Goal: Task Accomplishment & Management: Manage account settings

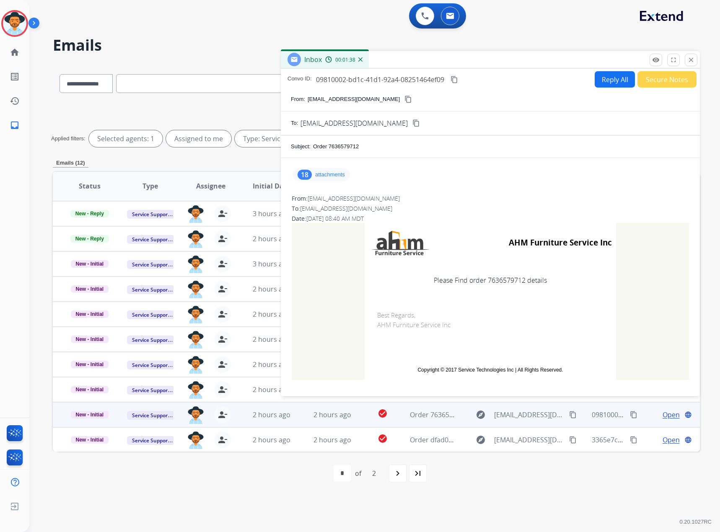
select select "**********"
click at [690, 65] on button "close Close" at bounding box center [690, 60] width 13 height 13
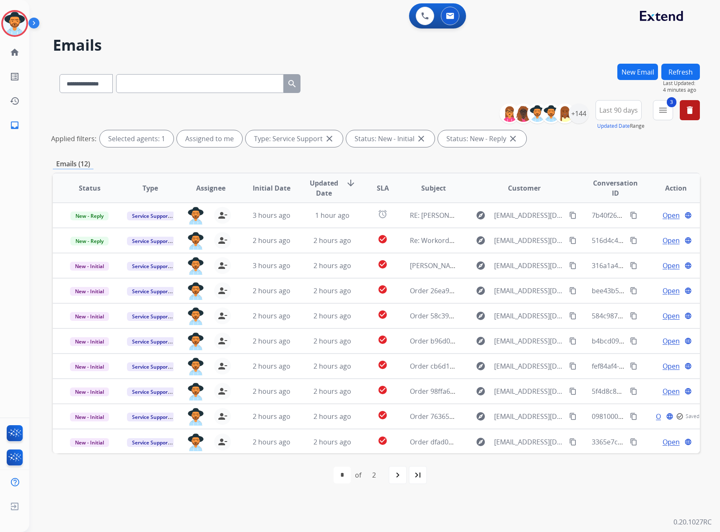
click at [671, 77] on button "Refresh" at bounding box center [680, 72] width 39 height 16
click at [396, 474] on mat-icon "navigate_next" at bounding box center [397, 475] width 10 height 10
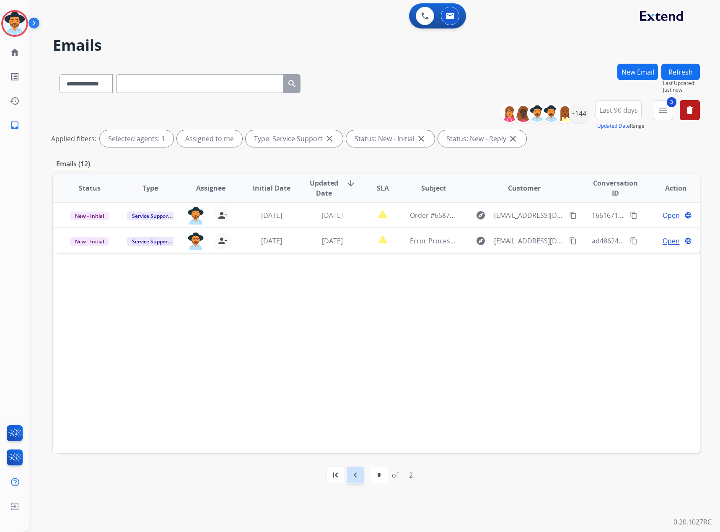
click at [360, 479] on div "navigate_before" at bounding box center [355, 475] width 18 height 18
select select "*"
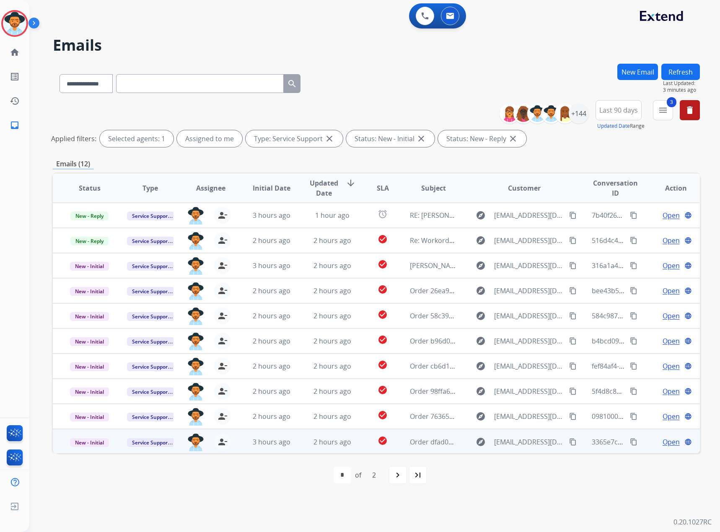
click at [665, 441] on span "Open" at bounding box center [670, 442] width 17 height 10
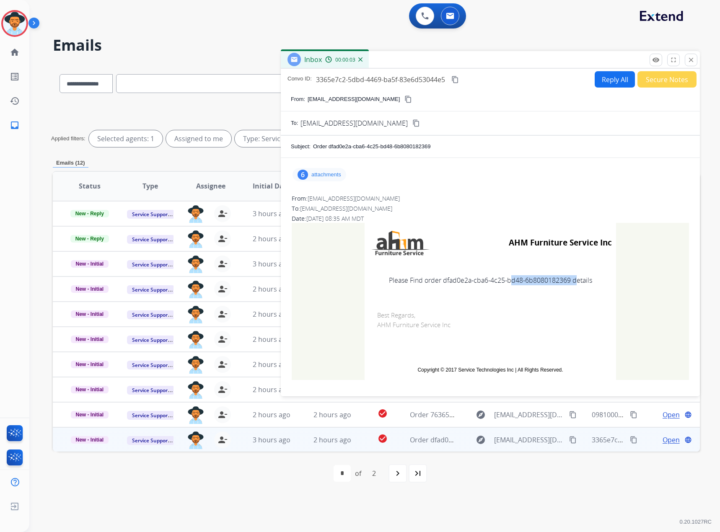
drag, startPoint x: 569, startPoint y: 283, endPoint x: 504, endPoint y: 287, distance: 64.6
click at [504, 287] on td "Please Find order dfad0e2a-cba6-4c25-bd48-6b8080182369 details" at bounding box center [489, 280] width 251 height 35
click at [575, 281] on td "Please Find order dfad0e2a-cba6-4c25-bd48-6b8080182369 details" at bounding box center [489, 280] width 251 height 35
drag, startPoint x: 567, startPoint y: 283, endPoint x: 441, endPoint y: 283, distance: 125.7
click at [441, 283] on td "Please Find order dfad0e2a-cba6-4c25-bd48-6b8080182369 details" at bounding box center [489, 280] width 251 height 35
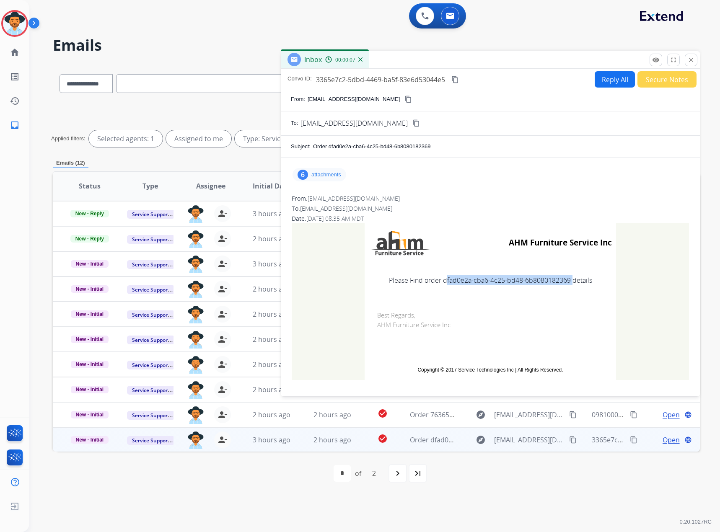
copy td "dfad0e2a-cba6-4c25-bd48-6b8080182369"
click at [691, 61] on mat-icon "close" at bounding box center [691, 60] width 8 height 8
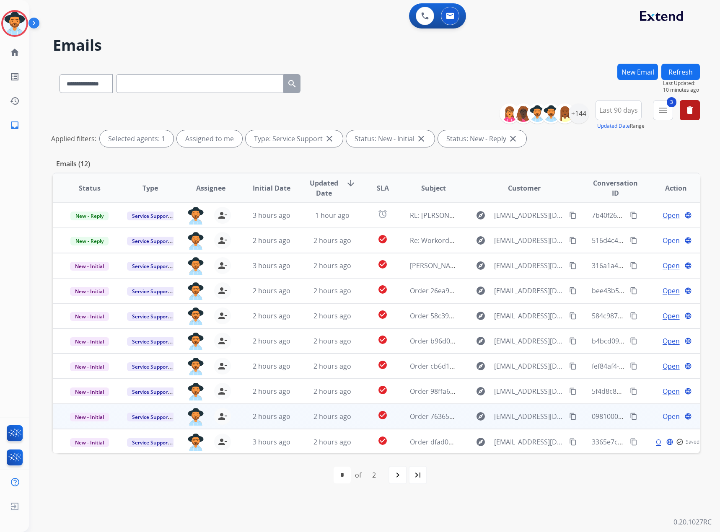
drag, startPoint x: 659, startPoint y: 414, endPoint x: 568, endPoint y: 404, distance: 91.4
click at [662, 414] on span "Open" at bounding box center [670, 416] width 17 height 10
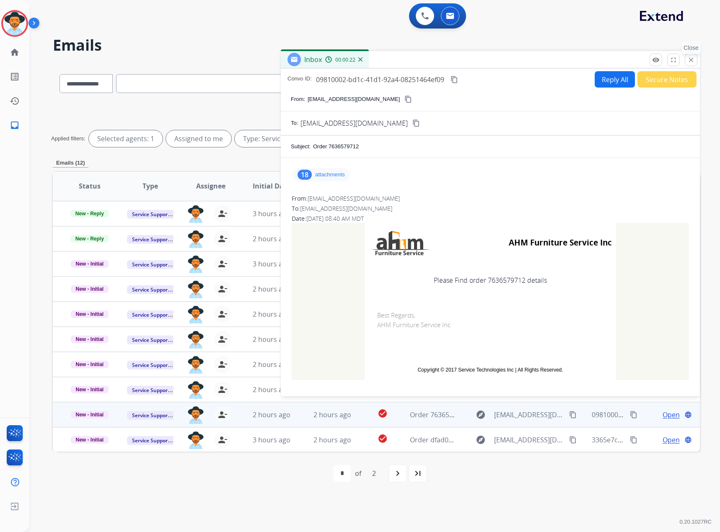
click at [691, 59] on mat-icon "close" at bounding box center [691, 60] width 8 height 8
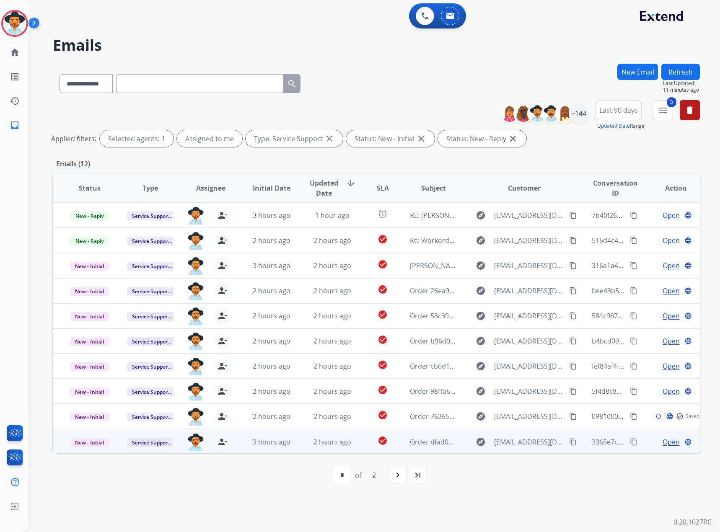
click at [662, 440] on span "Open" at bounding box center [670, 442] width 17 height 10
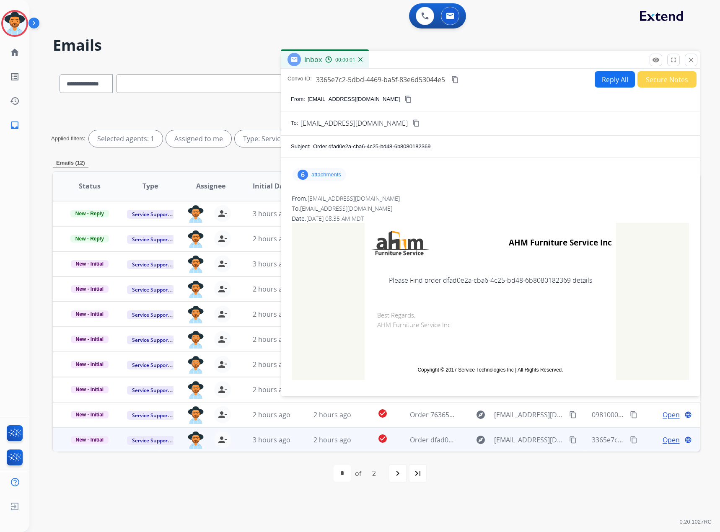
click at [666, 68] on div "Inbox 00:00:01" at bounding box center [490, 60] width 419 height 18
click at [661, 77] on button "Secure Notes" at bounding box center [666, 79] width 59 height 16
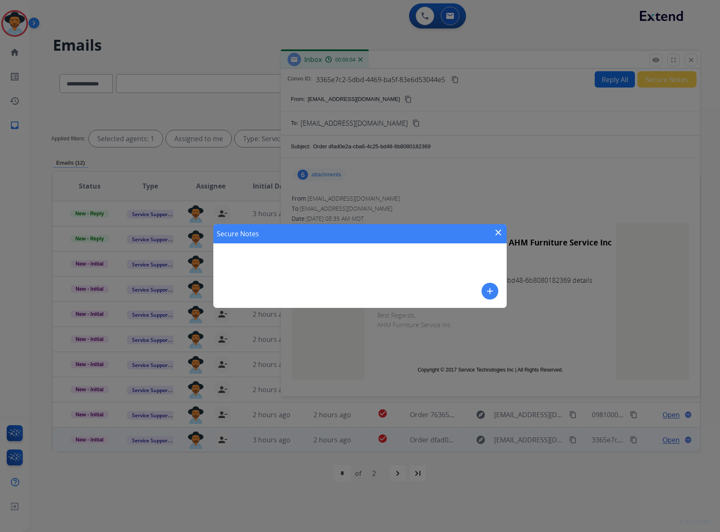
click at [490, 290] on mat-icon "add" at bounding box center [490, 291] width 10 height 10
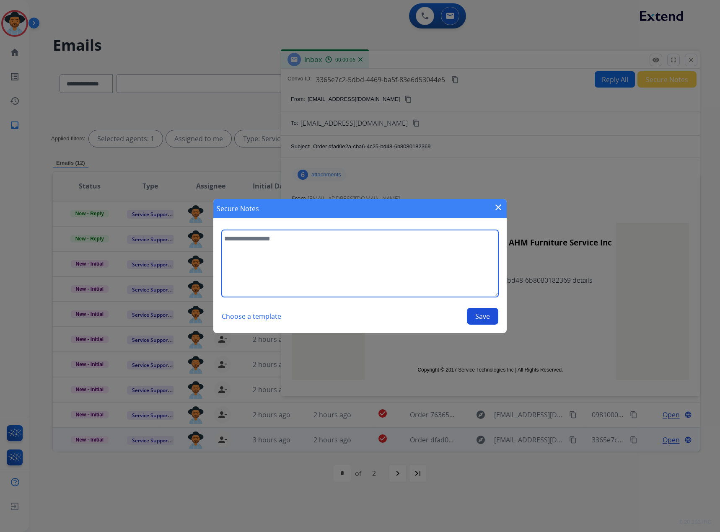
click at [293, 242] on textarea at bounding box center [360, 263] width 276 height 67
type textarea "**********"
click at [482, 320] on button "Save" at bounding box center [482, 316] width 31 height 17
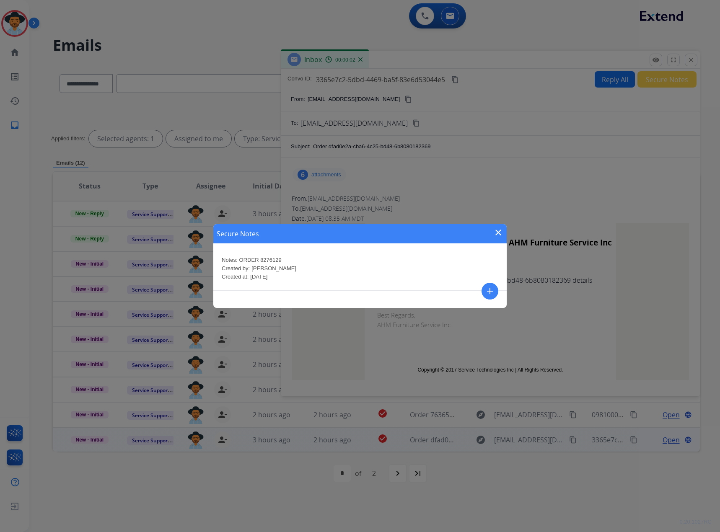
drag, startPoint x: 498, startPoint y: 230, endPoint x: 501, endPoint y: 226, distance: 6.0
click at [498, 230] on mat-icon "close" at bounding box center [498, 232] width 10 height 10
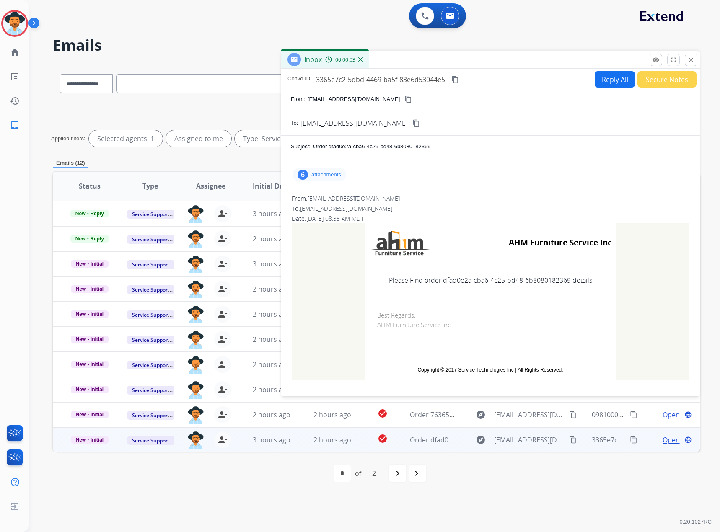
click at [697, 61] on div "Inbox 00:00:03" at bounding box center [490, 60] width 419 height 18
click at [690, 57] on mat-icon "close" at bounding box center [691, 60] width 8 height 8
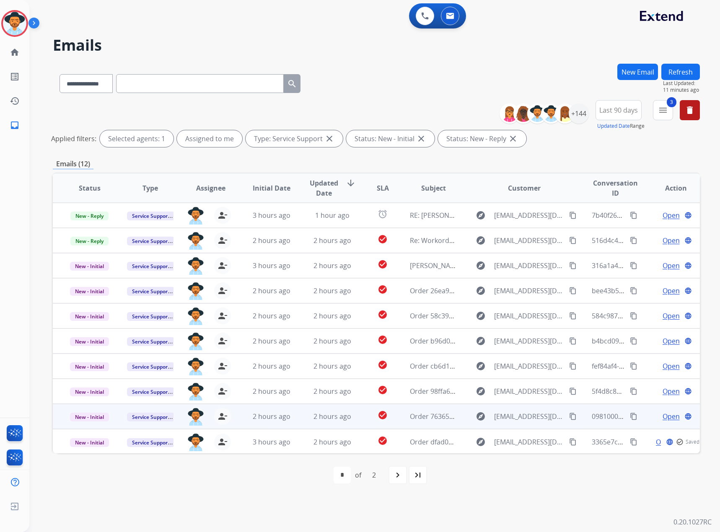
click at [666, 418] on span "Open" at bounding box center [670, 416] width 17 height 10
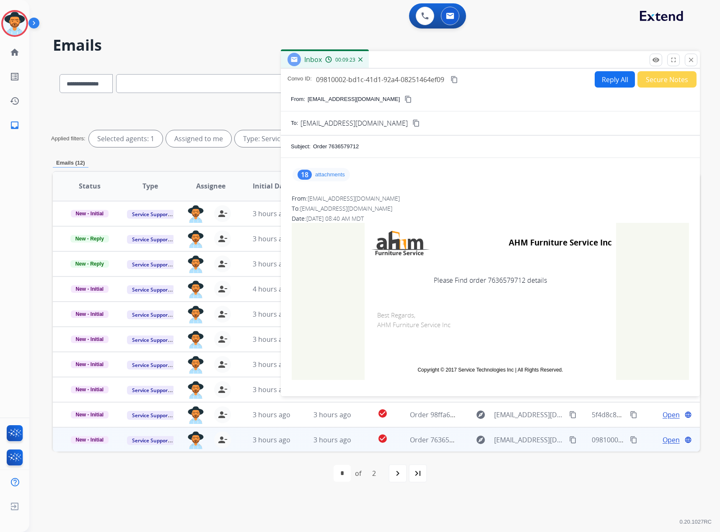
click at [646, 78] on button "Secure Notes" at bounding box center [666, 79] width 59 height 16
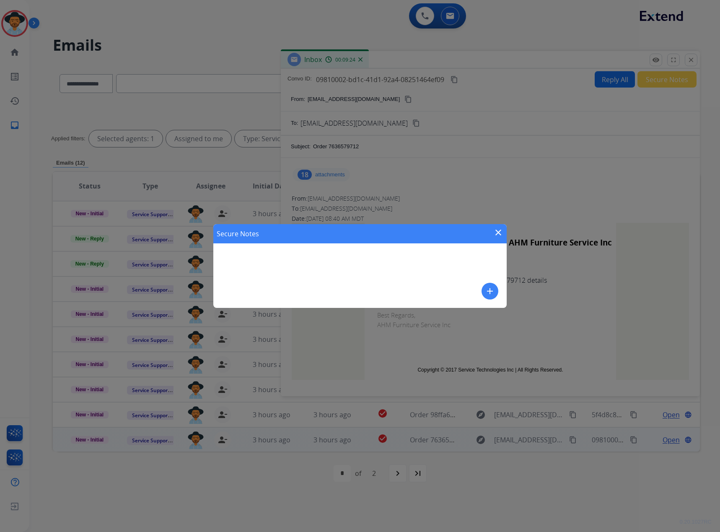
click at [500, 234] on mat-icon "close" at bounding box center [498, 232] width 10 height 10
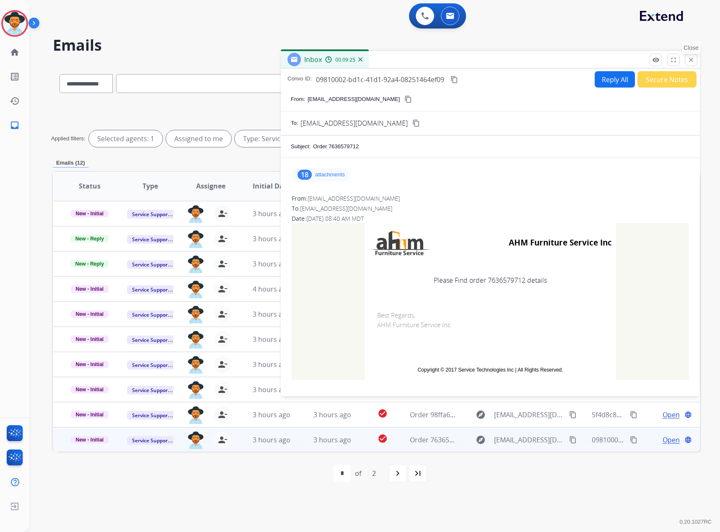
click at [688, 59] on mat-icon "close" at bounding box center [691, 60] width 8 height 8
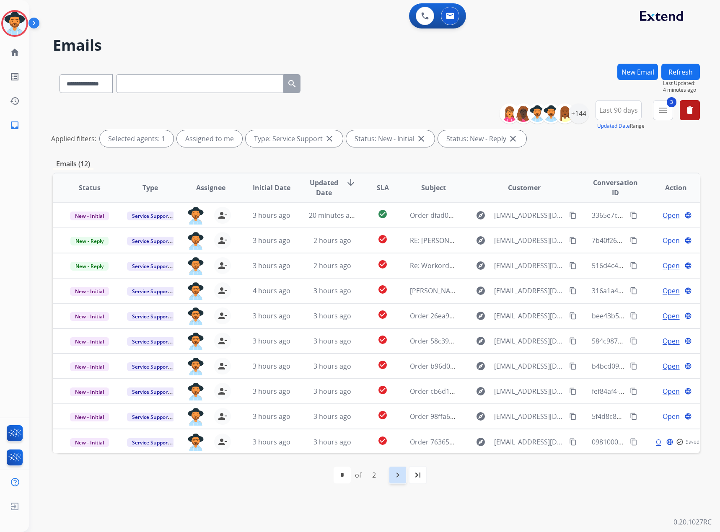
click at [394, 479] on mat-icon "navigate_next" at bounding box center [397, 475] width 10 height 10
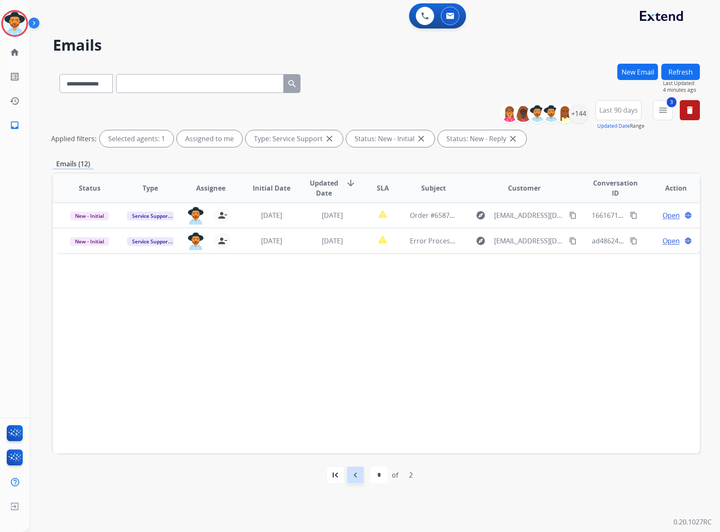
click at [360, 471] on div "navigate_before" at bounding box center [355, 475] width 18 height 18
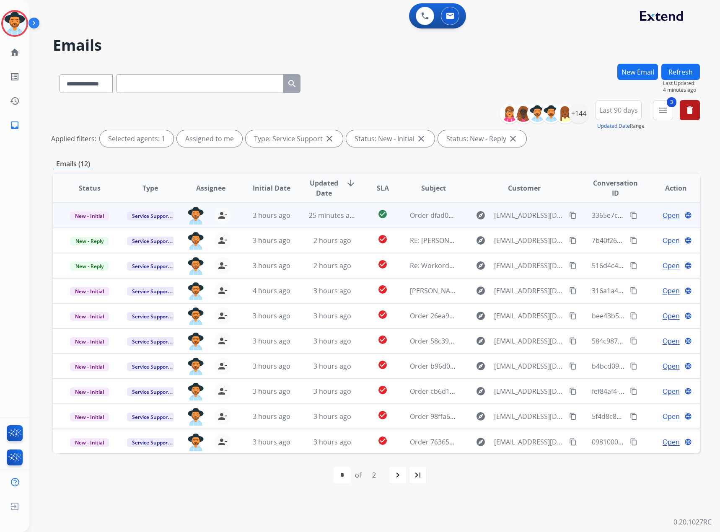
click at [666, 217] on span "Open" at bounding box center [670, 215] width 17 height 10
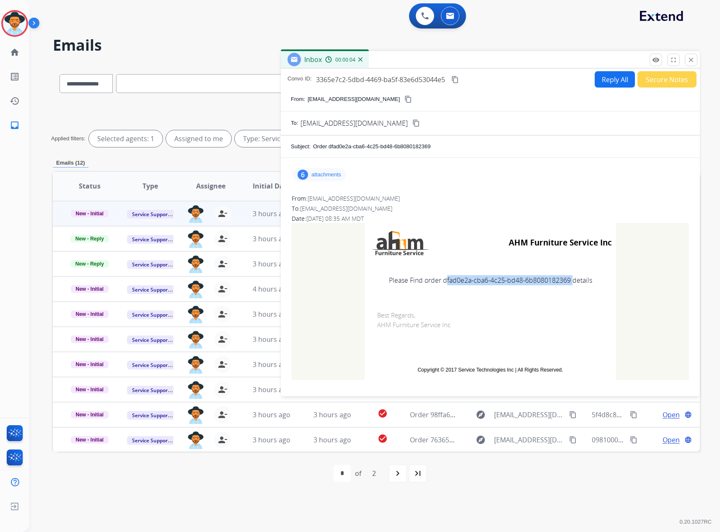
drag, startPoint x: 568, startPoint y: 281, endPoint x: 439, endPoint y: 282, distance: 129.0
click at [439, 282] on td "Please Find order dfad0e2a-cba6-4c25-bd48-6b8080182369 details" at bounding box center [489, 280] width 251 height 35
copy td "dfad0e2a-cba6-4c25-bd48-6b8080182369"
click at [654, 60] on mat-icon "remove_red_eye" at bounding box center [656, 60] width 8 height 8
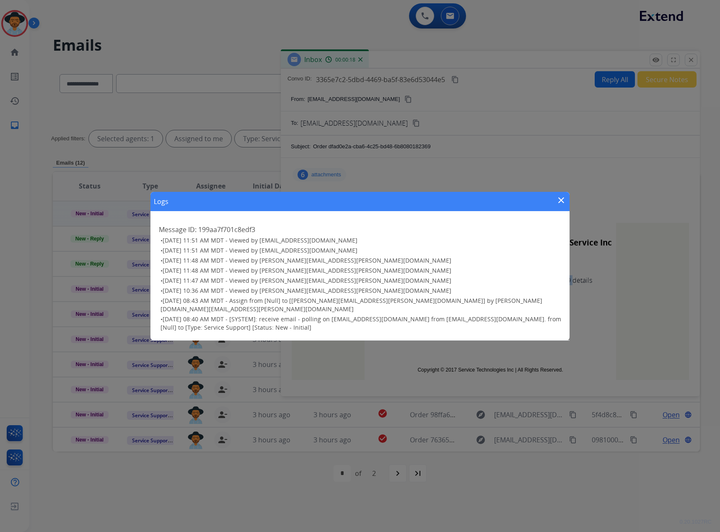
click at [559, 203] on mat-icon "close" at bounding box center [561, 200] width 10 height 10
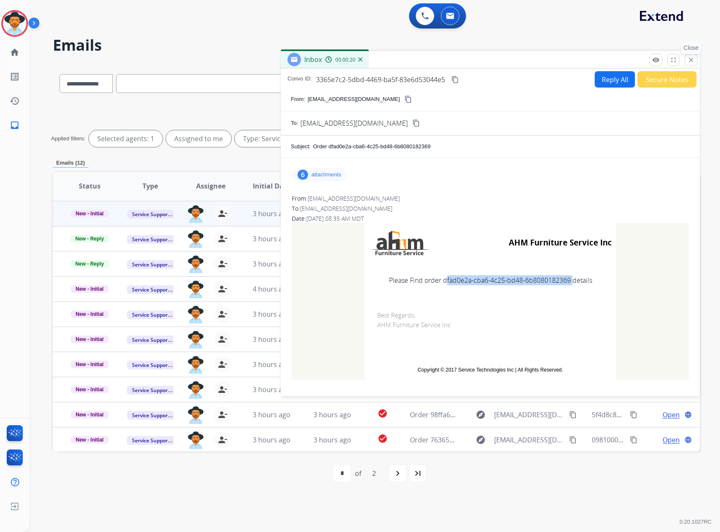
click at [689, 62] on mat-icon "close" at bounding box center [691, 60] width 8 height 8
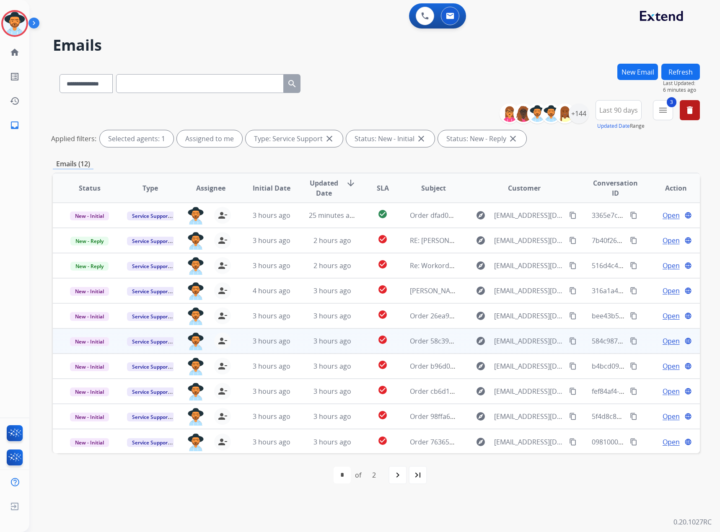
scroll to position [1, 0]
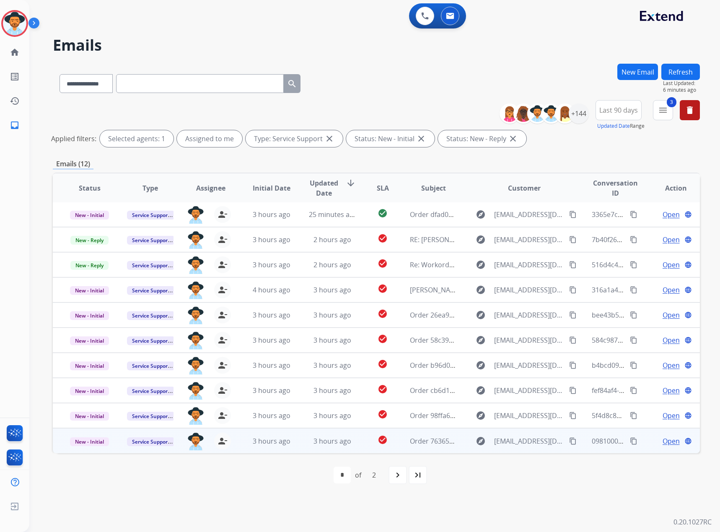
click at [662, 439] on span "Open" at bounding box center [670, 441] width 17 height 10
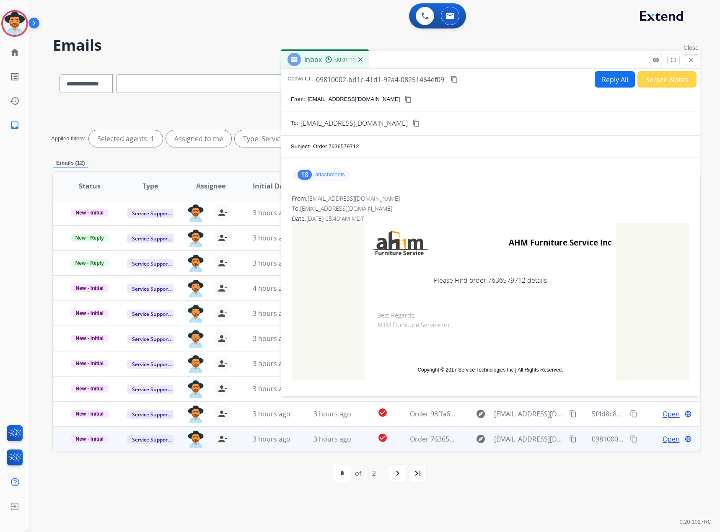
click at [693, 63] on mat-icon "close" at bounding box center [691, 60] width 8 height 8
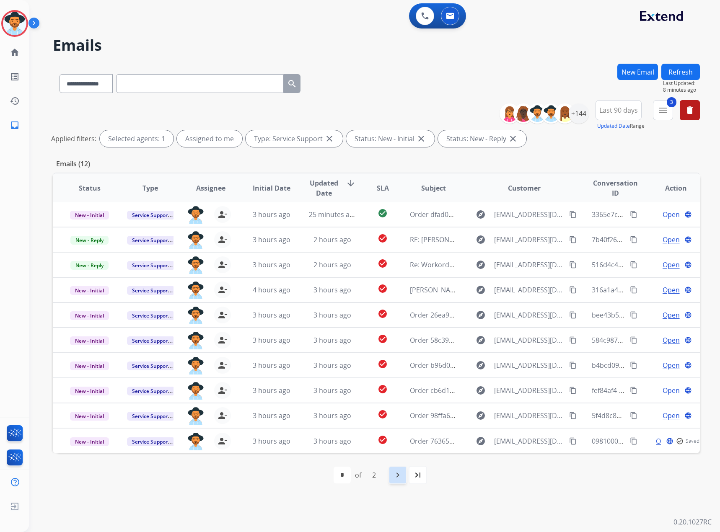
click at [402, 472] on mat-icon "navigate_next" at bounding box center [397, 475] width 10 height 10
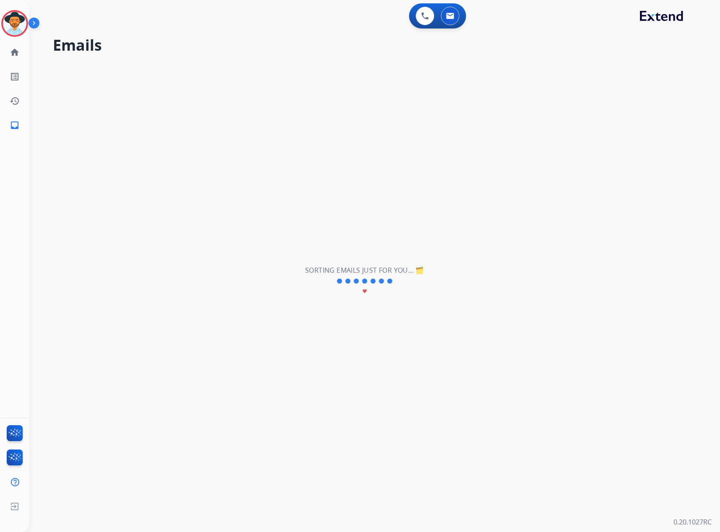
scroll to position [0, 0]
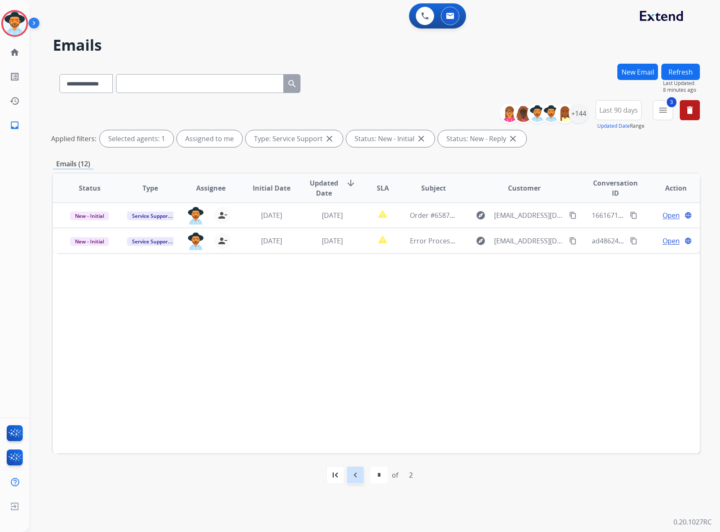
click at [357, 470] on div "navigate_before" at bounding box center [355, 475] width 18 height 18
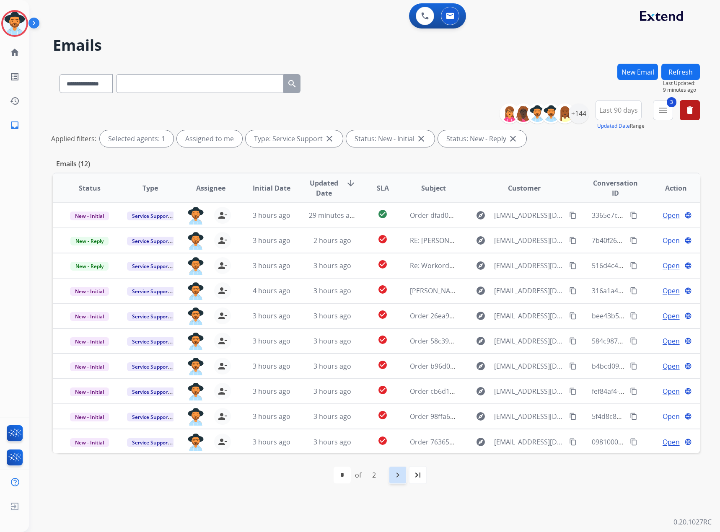
click at [392, 476] on mat-icon "navigate_next" at bounding box center [397, 475] width 10 height 10
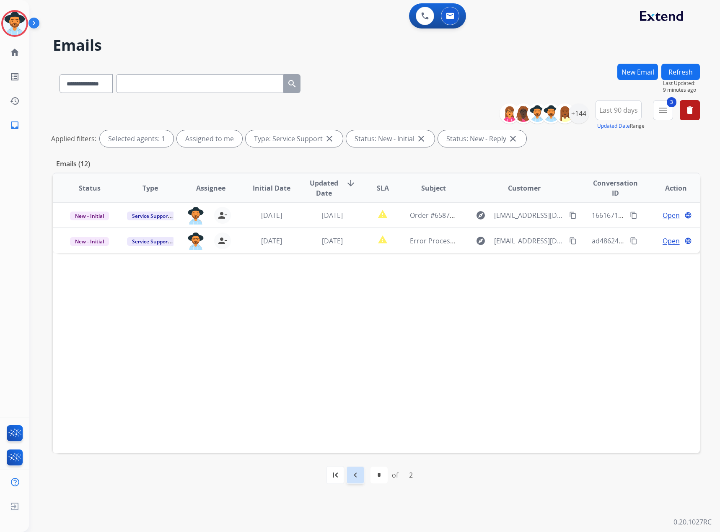
click at [357, 476] on mat-icon "navigate_before" at bounding box center [355, 475] width 10 height 10
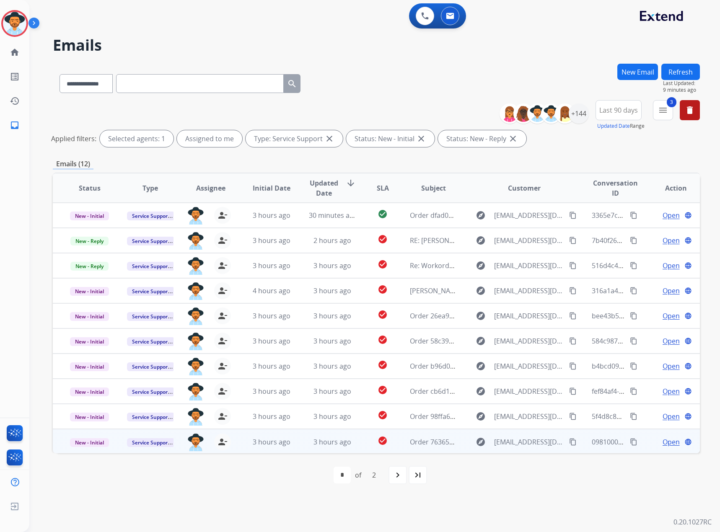
click at [662, 443] on span "Open" at bounding box center [670, 442] width 17 height 10
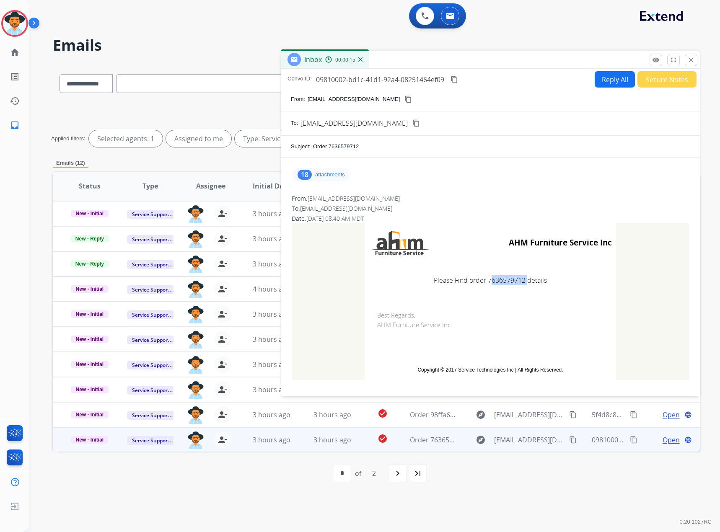
drag, startPoint x: 522, startPoint y: 281, endPoint x: 483, endPoint y: 287, distance: 38.9
click at [483, 287] on td "Please Find order 7636579712 details" at bounding box center [489, 280] width 251 height 35
copy td "7636579712"
click at [691, 59] on mat-icon "close" at bounding box center [691, 60] width 8 height 8
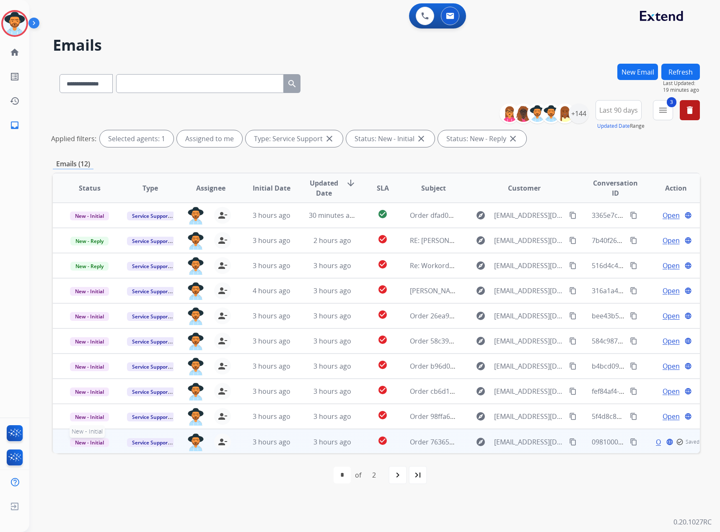
click at [93, 440] on span "New - Initial" at bounding box center [89, 442] width 39 height 9
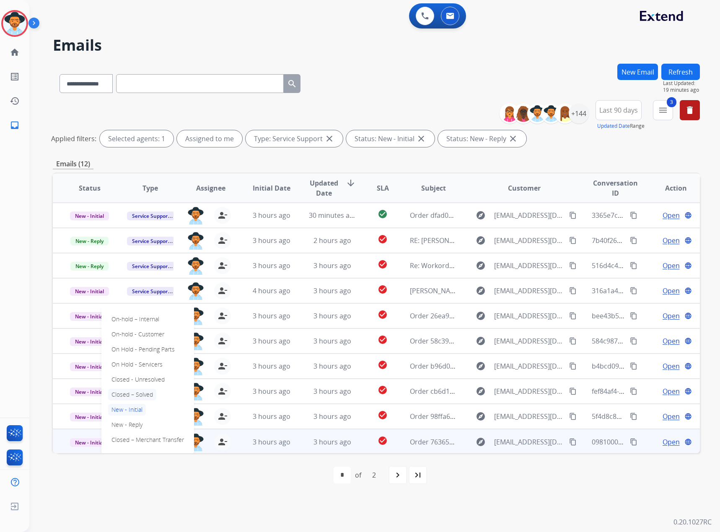
click at [133, 393] on p "Closed – Solved" at bounding box center [132, 395] width 48 height 12
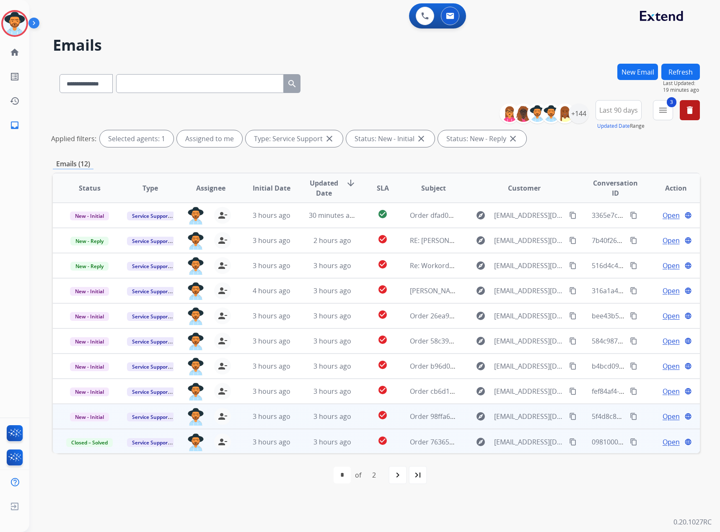
click at [662, 418] on span "Open" at bounding box center [670, 416] width 17 height 10
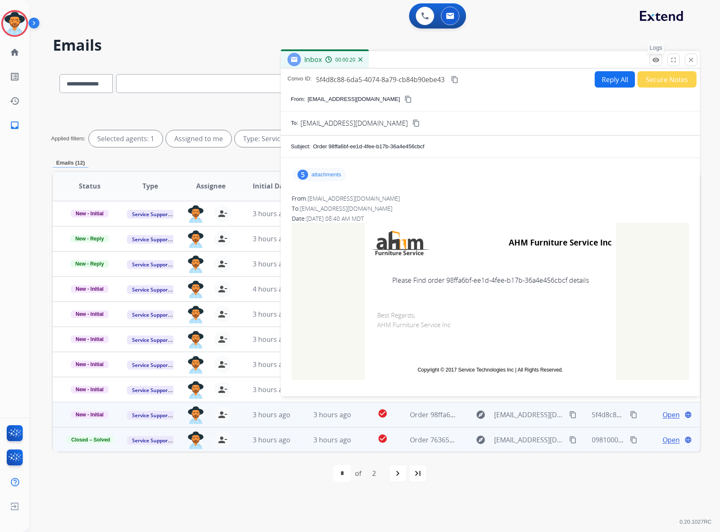
click at [657, 62] on mat-icon "remove_red_eye" at bounding box center [656, 60] width 8 height 8
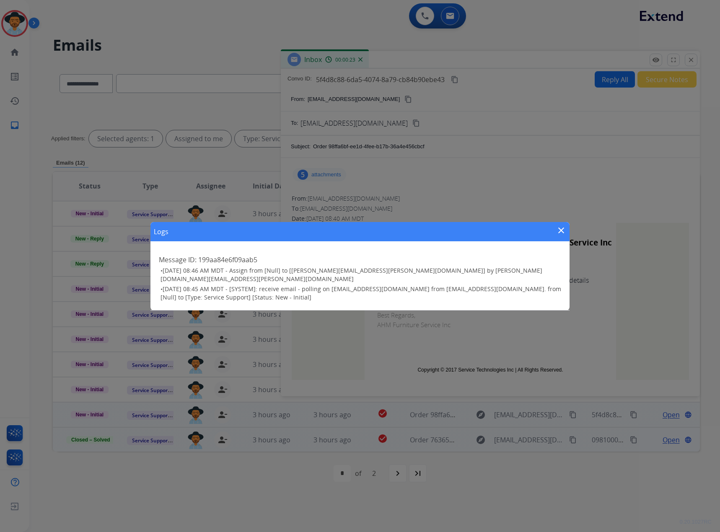
click at [561, 233] on mat-icon "close" at bounding box center [561, 230] width 10 height 10
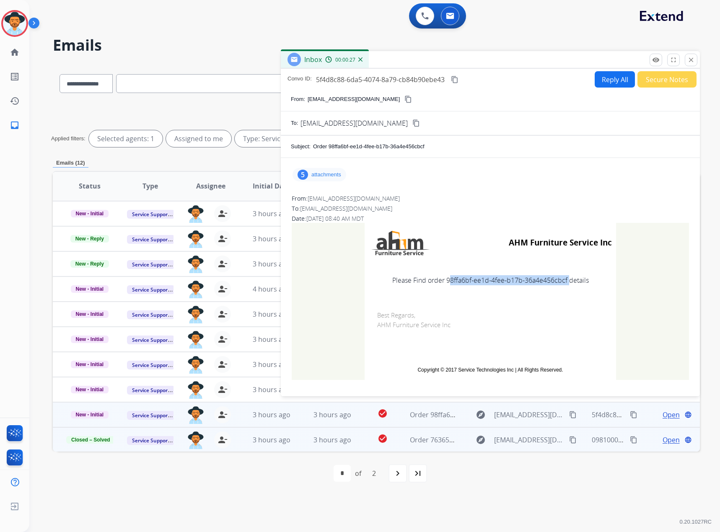
drag, startPoint x: 563, startPoint y: 281, endPoint x: 444, endPoint y: 281, distance: 118.5
click at [444, 281] on td "Please Find order 98ffa6bf-ee1d-4fee-b17b-36a4e456cbcf details" at bounding box center [489, 280] width 251 height 35
copy td "98ffa6bf-ee1d-4fee-b17b-36a4e456cbcf"
click at [691, 56] on button "close Close" at bounding box center [690, 60] width 13 height 13
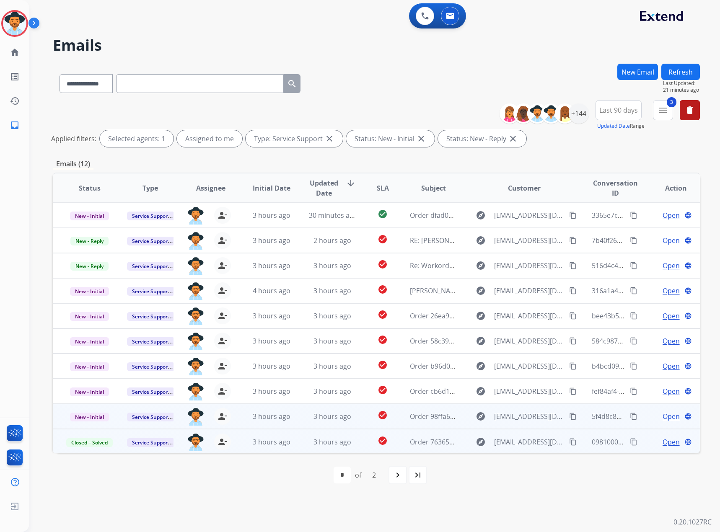
click at [663, 417] on span "Open" at bounding box center [670, 416] width 17 height 10
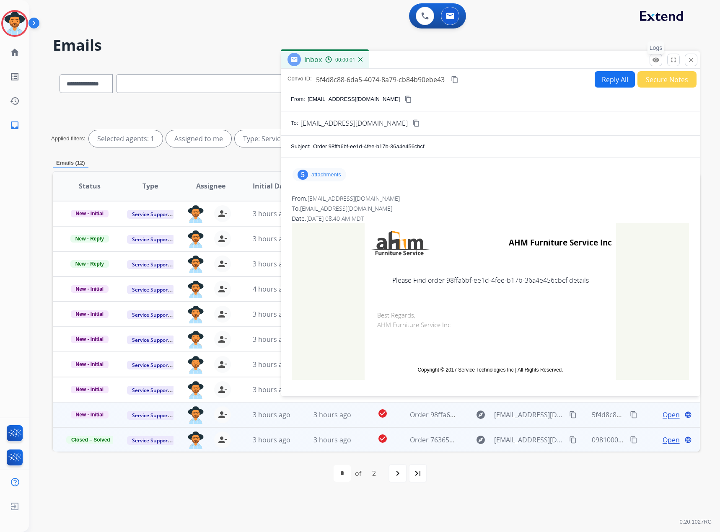
click at [655, 56] on mat-icon "remove_red_eye" at bounding box center [656, 60] width 8 height 8
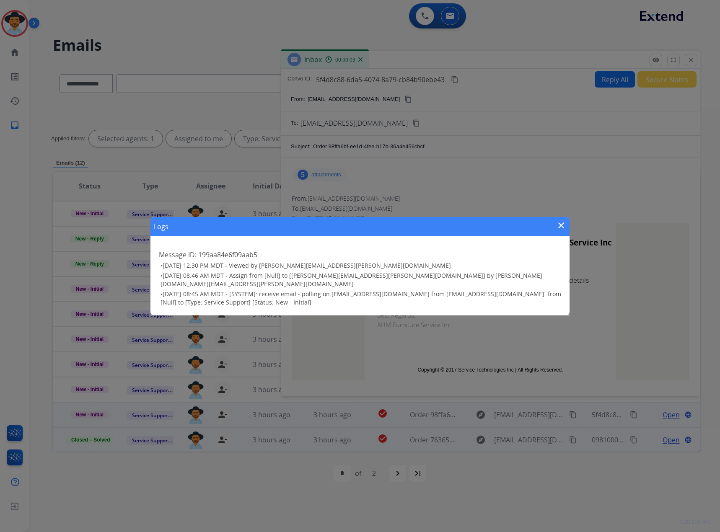
click at [564, 229] on mat-icon "close" at bounding box center [561, 225] width 10 height 10
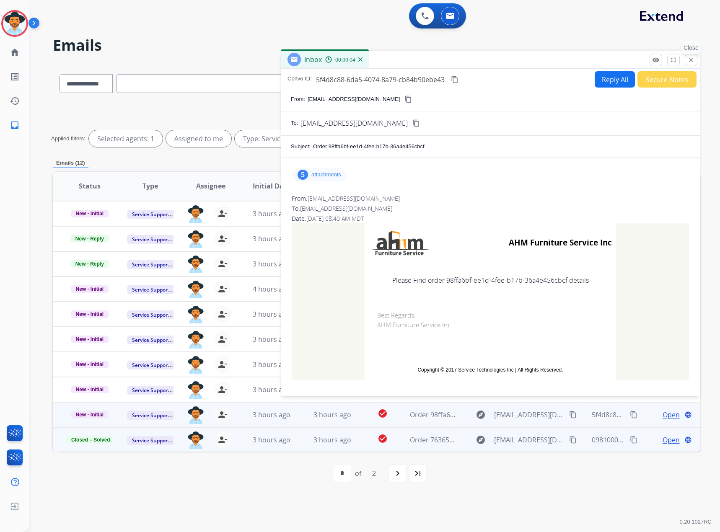
click at [690, 59] on mat-icon "close" at bounding box center [691, 60] width 8 height 8
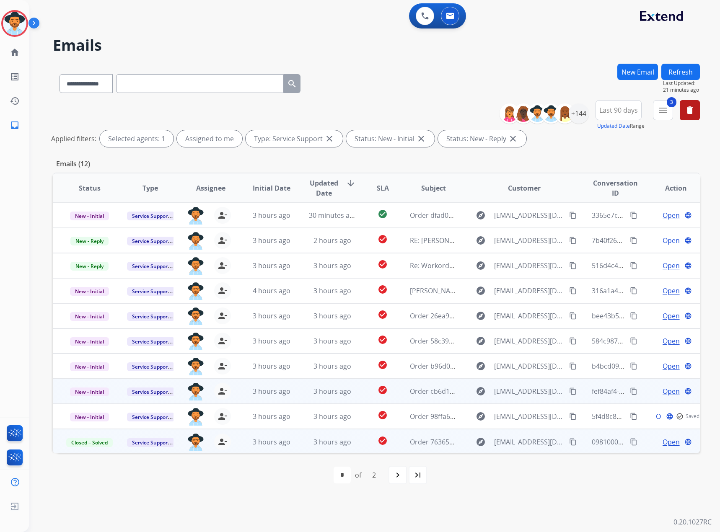
click at [663, 392] on span "Open" at bounding box center [670, 391] width 17 height 10
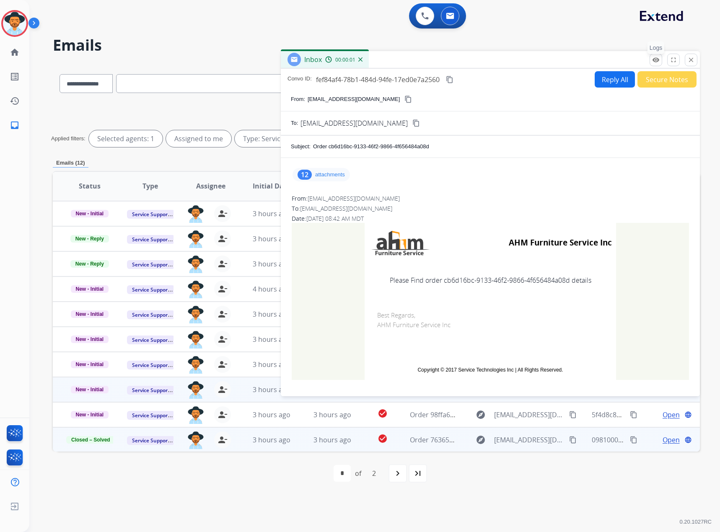
click at [656, 56] on mat-icon "remove_red_eye" at bounding box center [656, 60] width 8 height 8
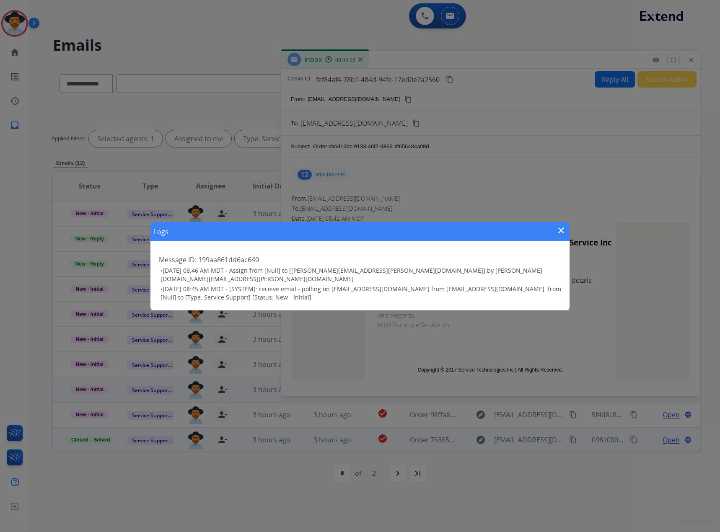
click at [559, 230] on mat-icon "close" at bounding box center [561, 230] width 10 height 10
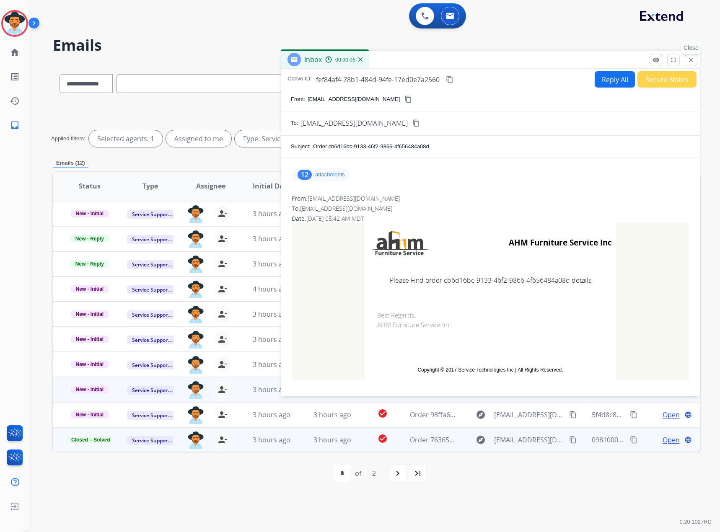
click at [687, 58] on button "close Close" at bounding box center [690, 60] width 13 height 13
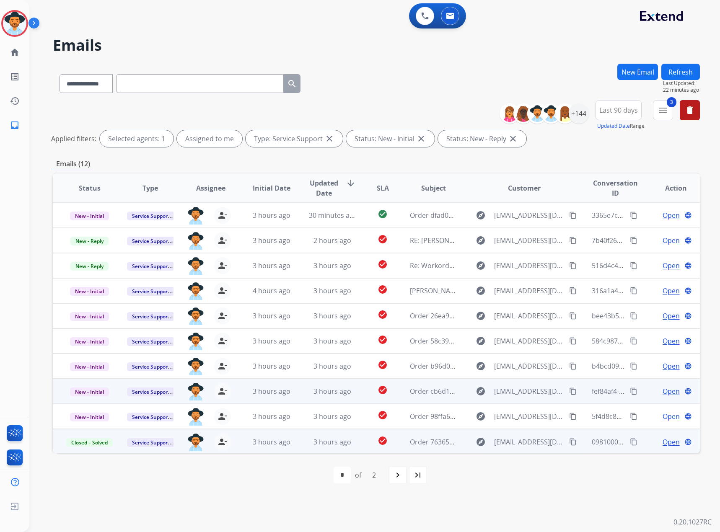
click at [664, 390] on span "Open" at bounding box center [670, 391] width 17 height 10
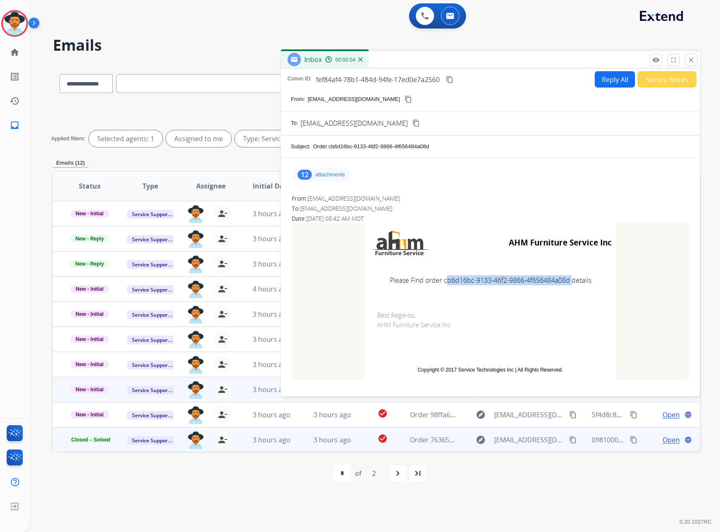
drag, startPoint x: 565, startPoint y: 280, endPoint x: 441, endPoint y: 282, distance: 124.4
click at [441, 282] on td "Please Find order cb6d16bc-9133-46f2-9866-4f656484a08d details" at bounding box center [489, 280] width 251 height 35
copy td "cb6d16bc-9133-46f2-9866-4f656484a08d"
click at [690, 57] on mat-icon "close" at bounding box center [691, 60] width 8 height 8
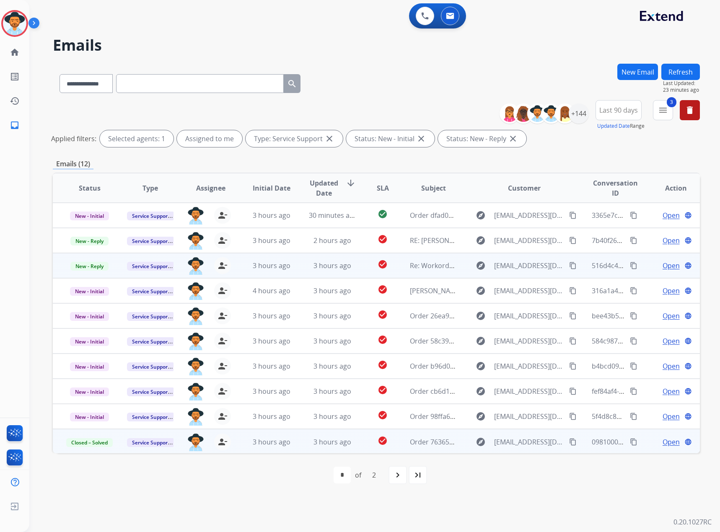
click at [670, 263] on span "Open" at bounding box center [670, 266] width 17 height 10
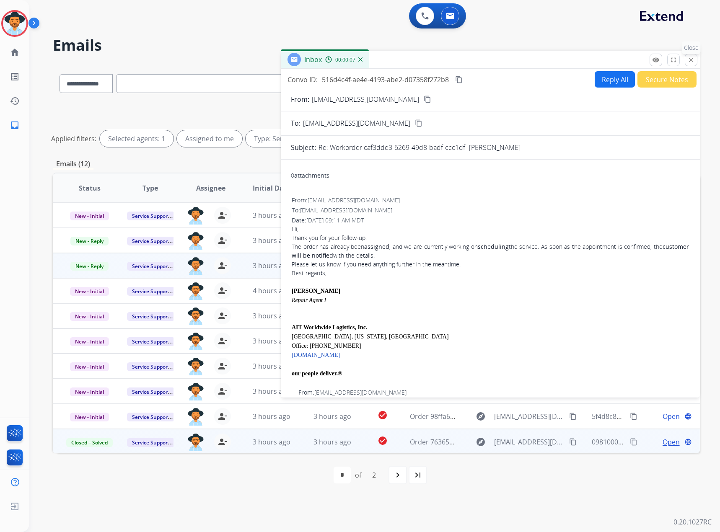
click at [693, 58] on mat-icon "close" at bounding box center [691, 60] width 8 height 8
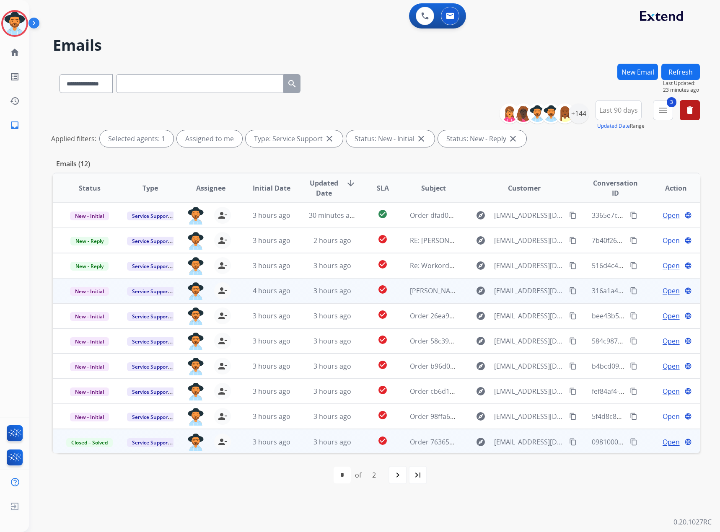
click at [665, 287] on span "Open" at bounding box center [670, 291] width 17 height 10
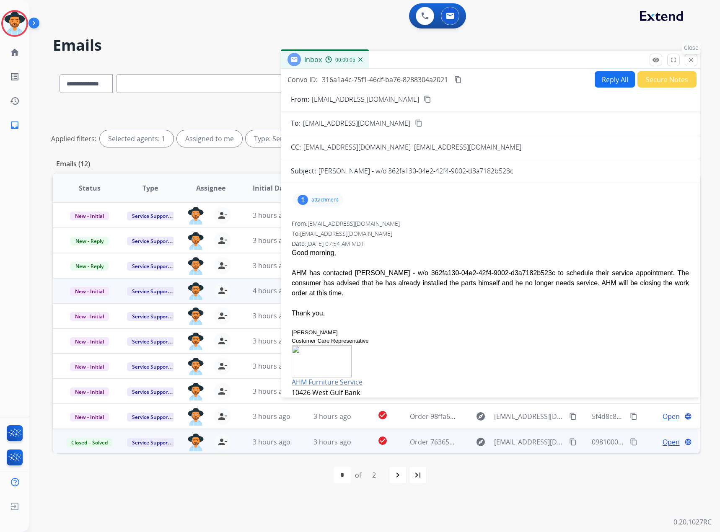
click at [692, 58] on mat-icon "close" at bounding box center [691, 60] width 8 height 8
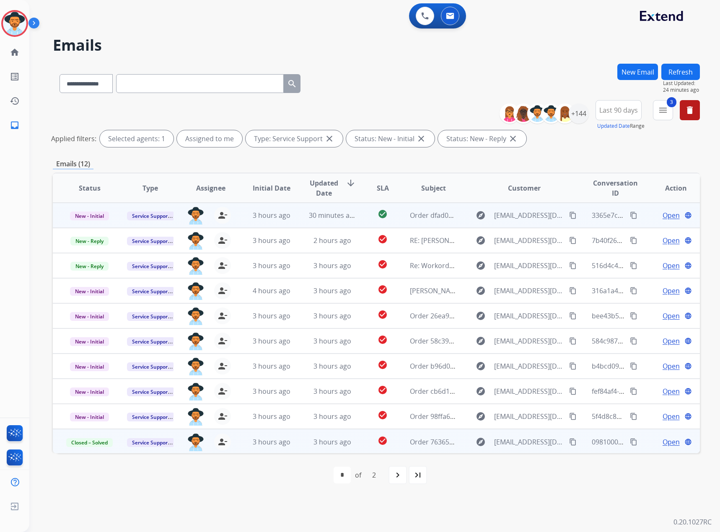
click at [662, 214] on span "Open" at bounding box center [670, 215] width 17 height 10
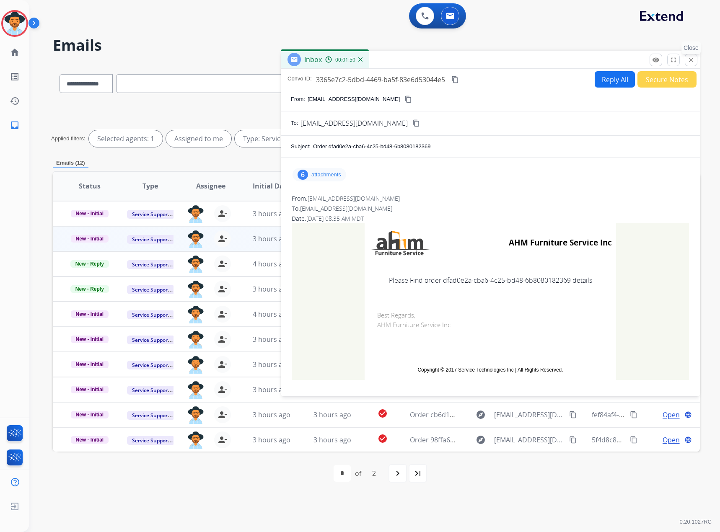
click at [687, 55] on button "close Close" at bounding box center [690, 60] width 13 height 13
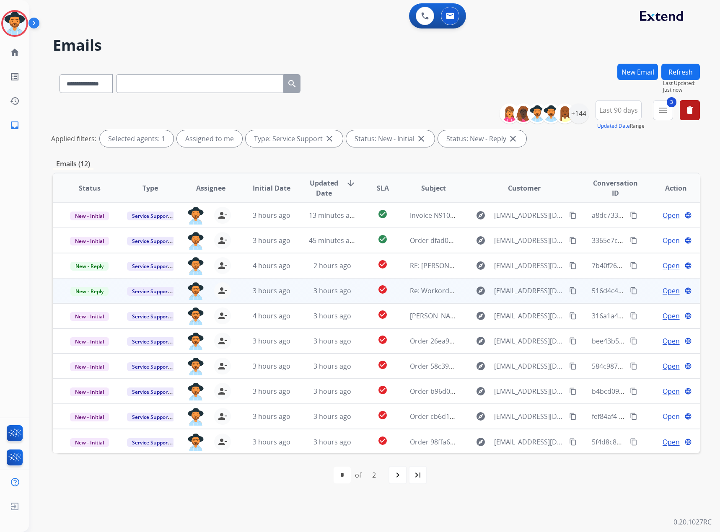
scroll to position [1, 0]
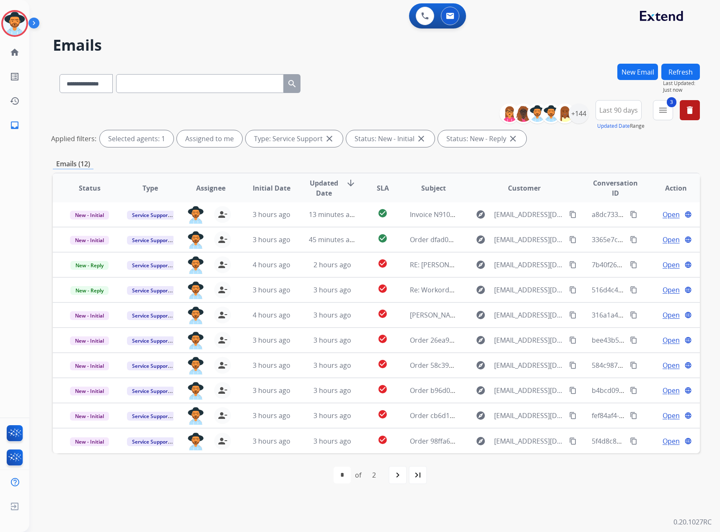
click at [395, 475] on mat-icon "navigate_next" at bounding box center [397, 475] width 10 height 10
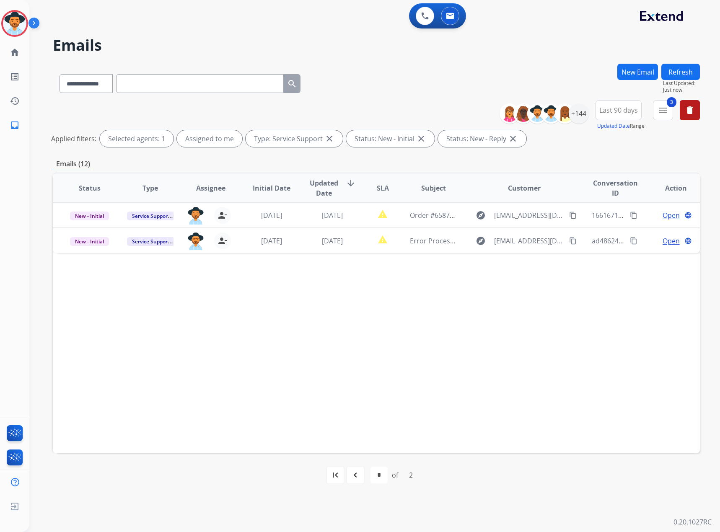
scroll to position [0, 0]
click at [352, 474] on mat-icon "navigate_before" at bounding box center [355, 475] width 10 height 10
select select "*"
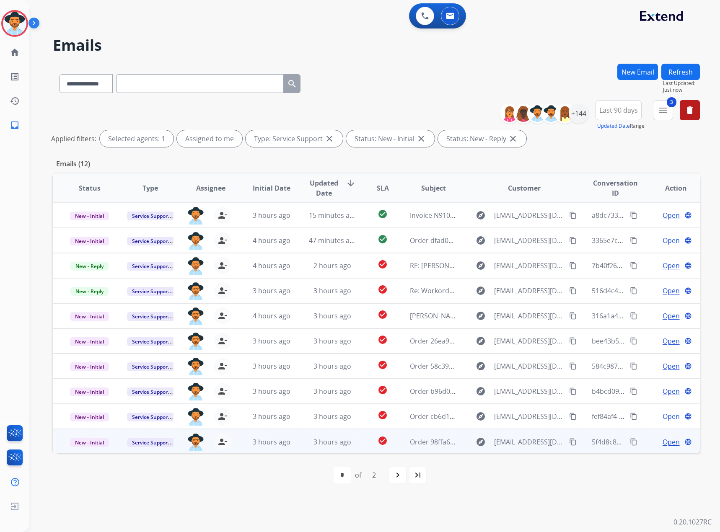
click at [667, 441] on span "Open" at bounding box center [670, 442] width 17 height 10
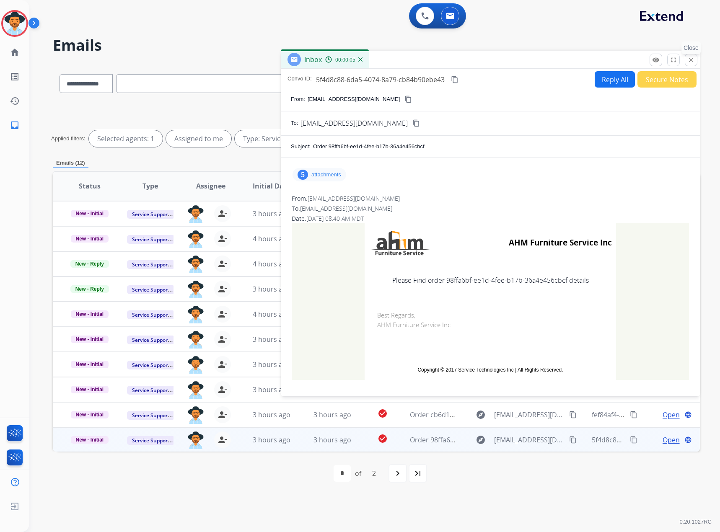
click at [691, 62] on mat-icon "close" at bounding box center [691, 60] width 8 height 8
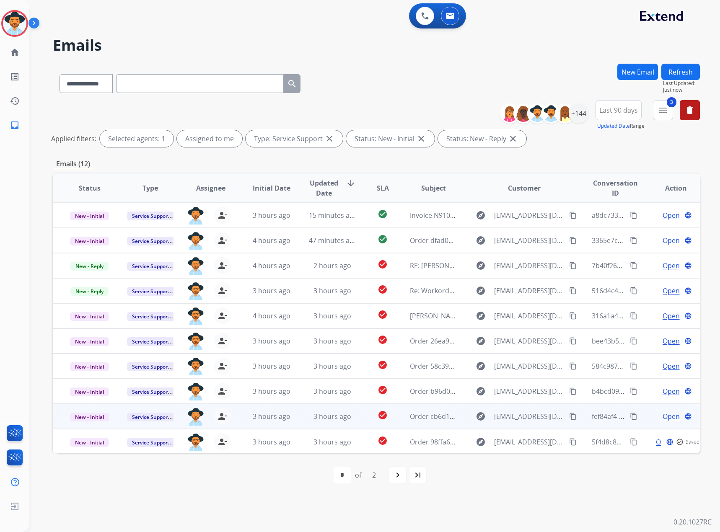
click at [664, 418] on span "Open" at bounding box center [670, 416] width 17 height 10
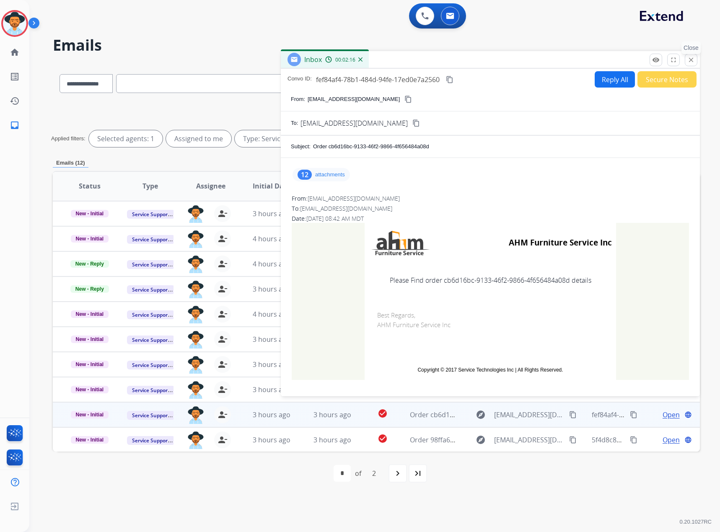
click at [689, 59] on mat-icon "close" at bounding box center [691, 60] width 8 height 8
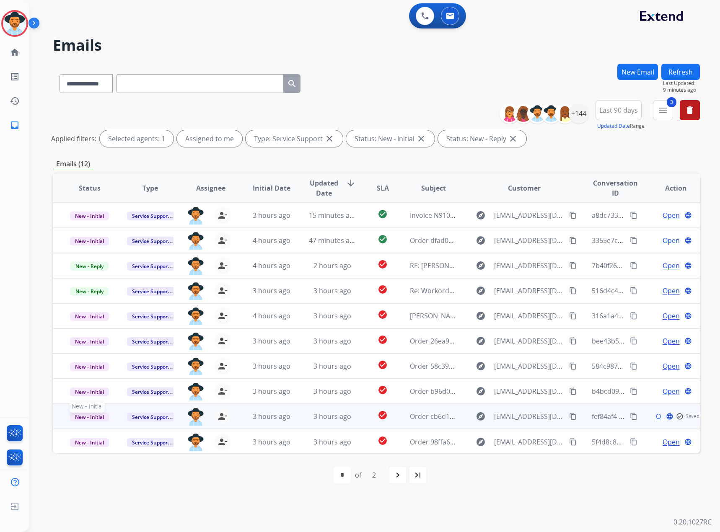
click at [81, 413] on span "New - Initial" at bounding box center [89, 417] width 39 height 9
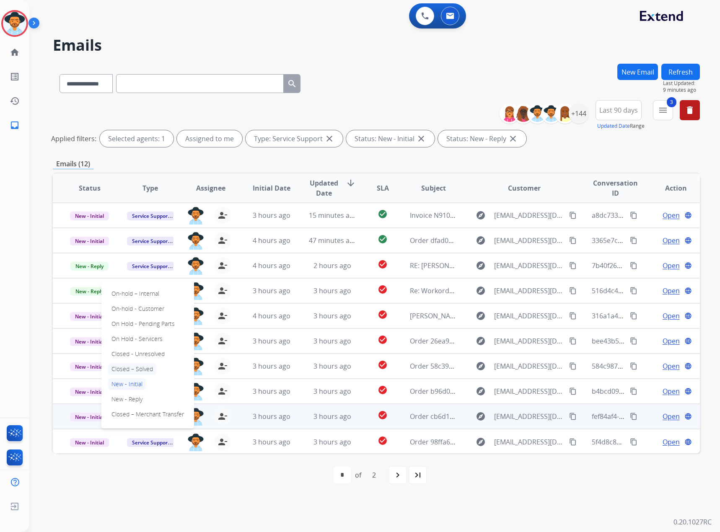
click at [124, 367] on p "Closed – Solved" at bounding box center [132, 369] width 48 height 12
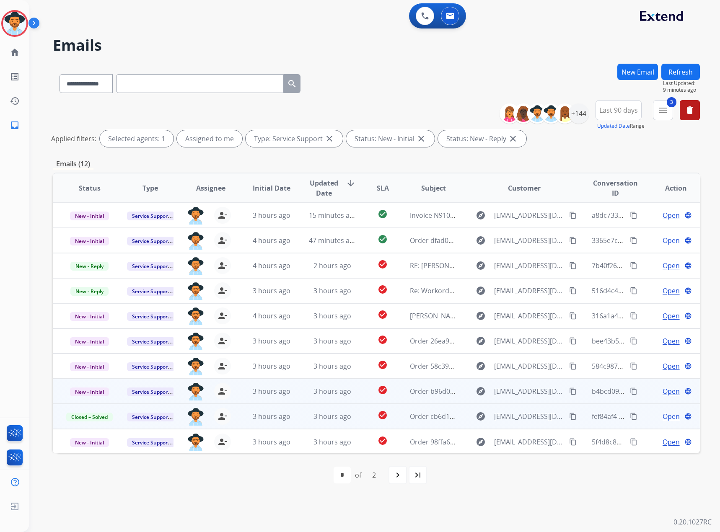
click at [662, 390] on span "Open" at bounding box center [670, 391] width 17 height 10
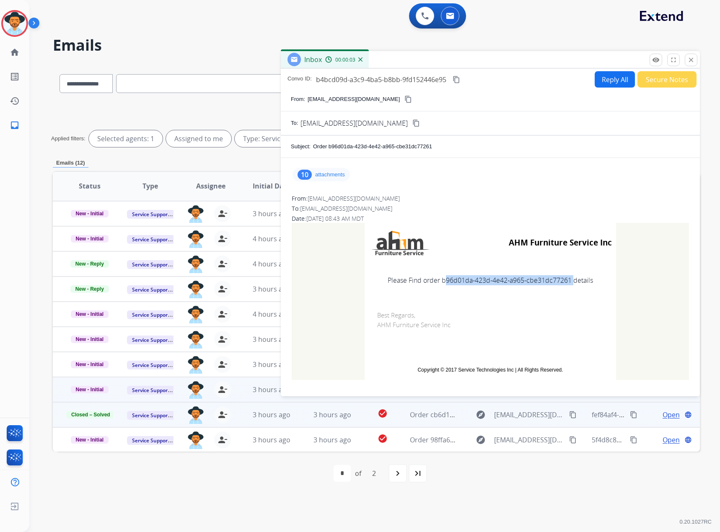
drag, startPoint x: 567, startPoint y: 281, endPoint x: 440, endPoint y: 283, distance: 126.9
click at [440, 283] on td "Please Find order b96d01da-423d-4e42-a965-cbe31dc77261 details" at bounding box center [489, 280] width 251 height 35
copy td "b96d01da-423d-4e42-a965-cbe31dc77261"
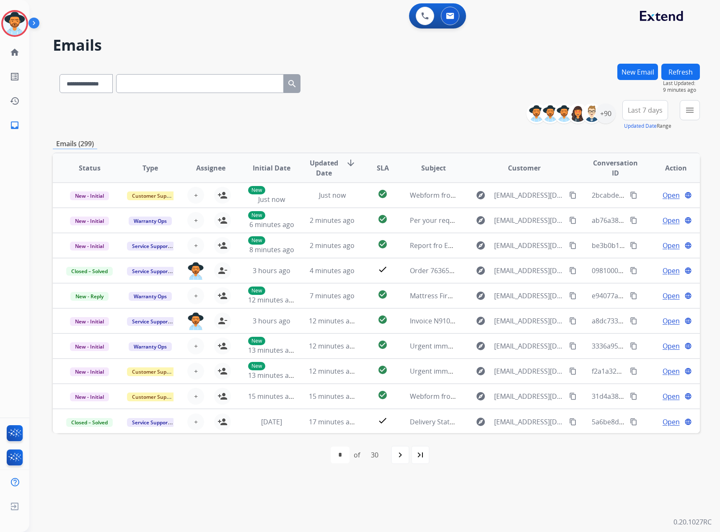
select select "**********"
click at [631, 72] on button "New Email" at bounding box center [637, 72] width 41 height 16
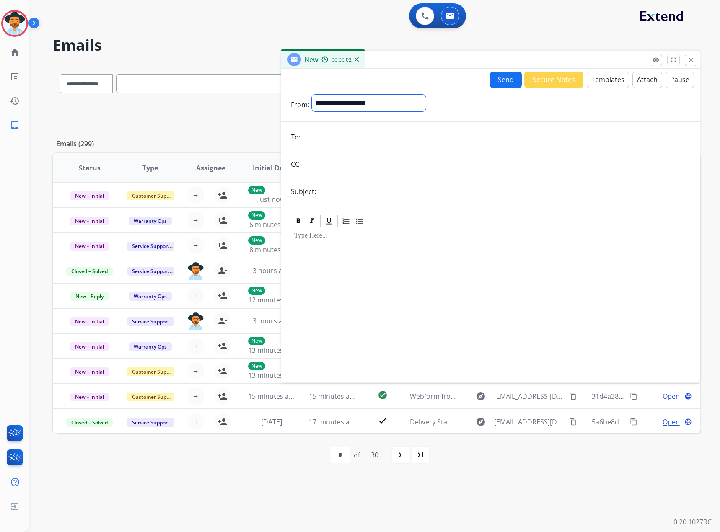
click at [340, 102] on select "**********" at bounding box center [369, 103] width 114 height 17
select select "**********"
click at [312, 95] on select "**********" at bounding box center [369, 103] width 114 height 17
paste input "**********"
type input "**********"
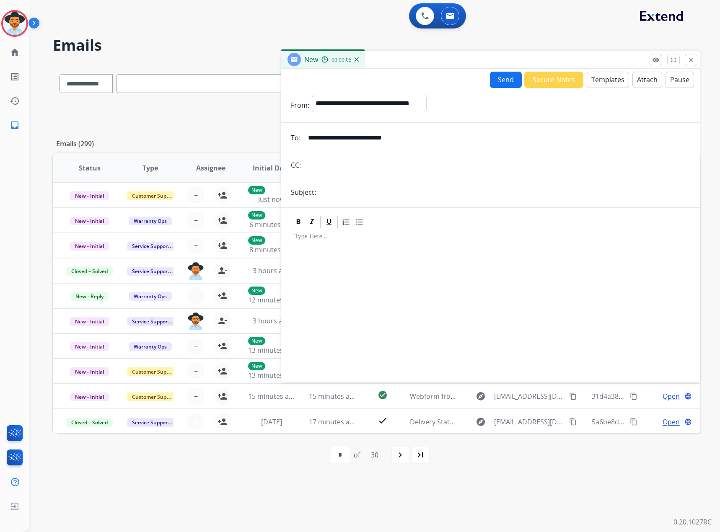
click at [372, 186] on input "text" at bounding box center [503, 192] width 371 height 17
type input "**********"
click at [599, 77] on button "Templates" at bounding box center [607, 80] width 42 height 16
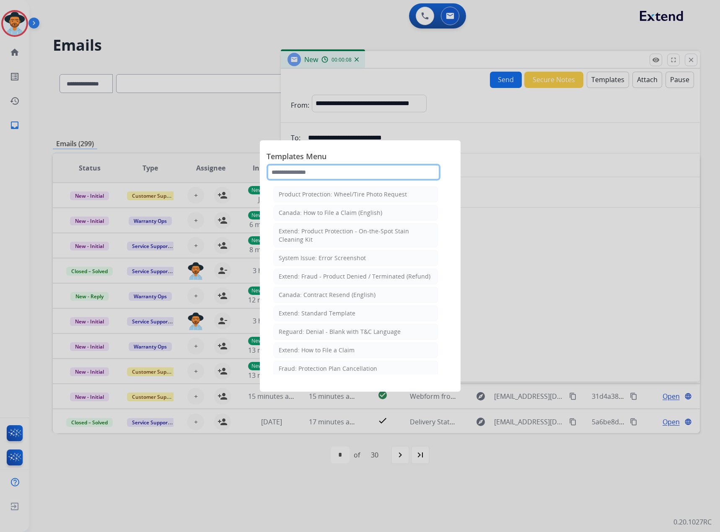
click at [305, 169] on input "text" at bounding box center [353, 172] width 174 height 17
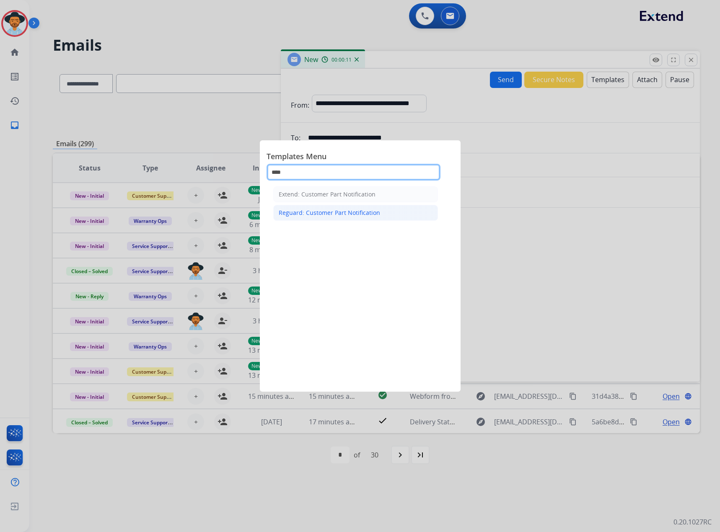
type input "****"
click at [313, 208] on li "Reguard: Customer Part Notification" at bounding box center [355, 213] width 165 height 16
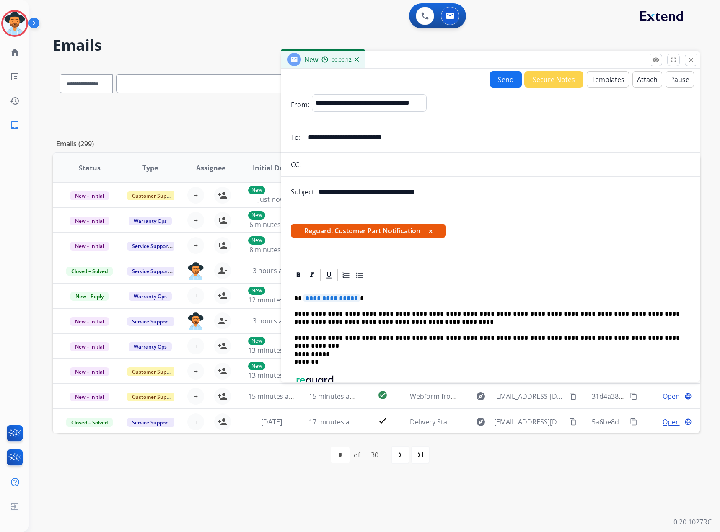
click at [349, 297] on span "**********" at bounding box center [331, 297] width 57 height 7
click at [431, 232] on button "x" at bounding box center [430, 231] width 4 height 10
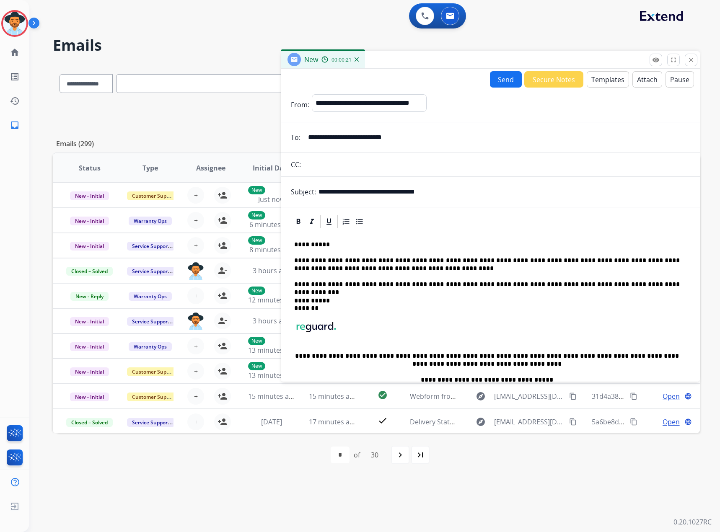
click at [504, 76] on button "Send" at bounding box center [506, 79] width 32 height 16
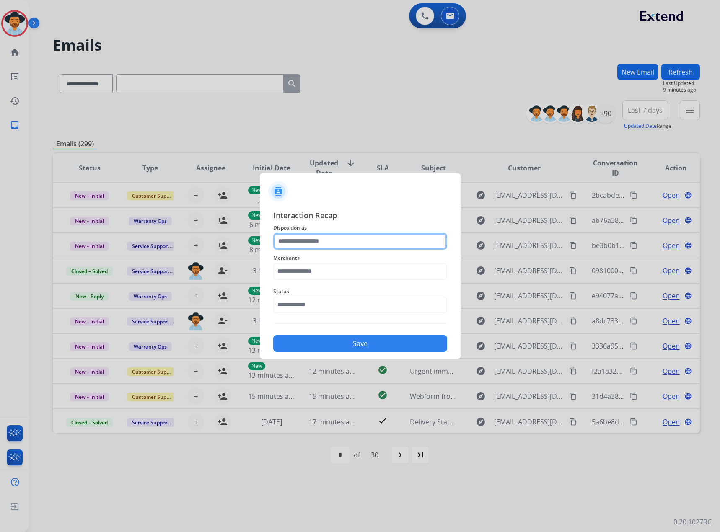
click at [304, 244] on input "text" at bounding box center [360, 241] width 174 height 17
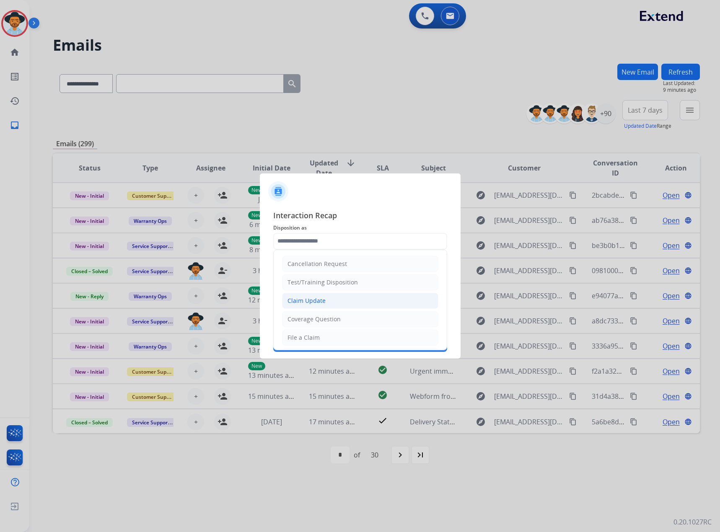
click at [330, 301] on li "Claim Update" at bounding box center [360, 301] width 156 height 16
type input "**********"
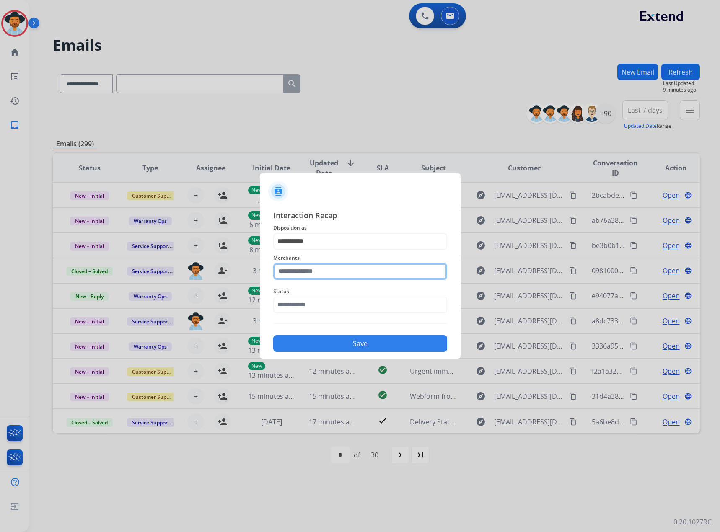
click at [325, 266] on input "text" at bounding box center [360, 271] width 174 height 17
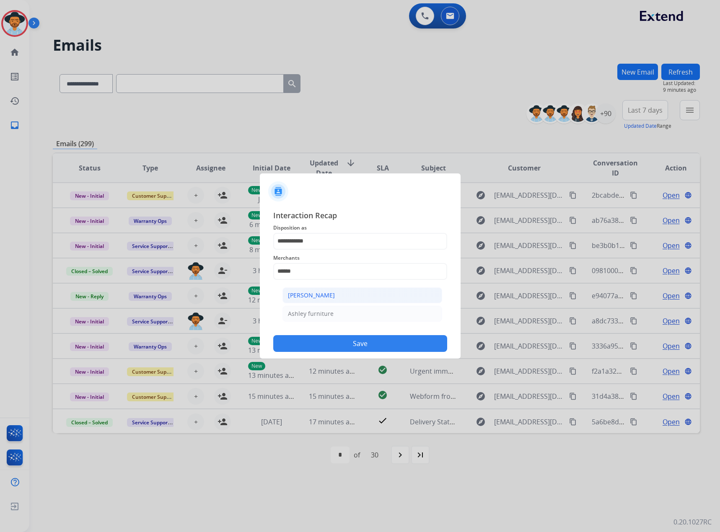
click at [324, 295] on div "[PERSON_NAME]" at bounding box center [311, 295] width 47 height 8
type input "**********"
click at [321, 307] on input "text" at bounding box center [360, 305] width 174 height 17
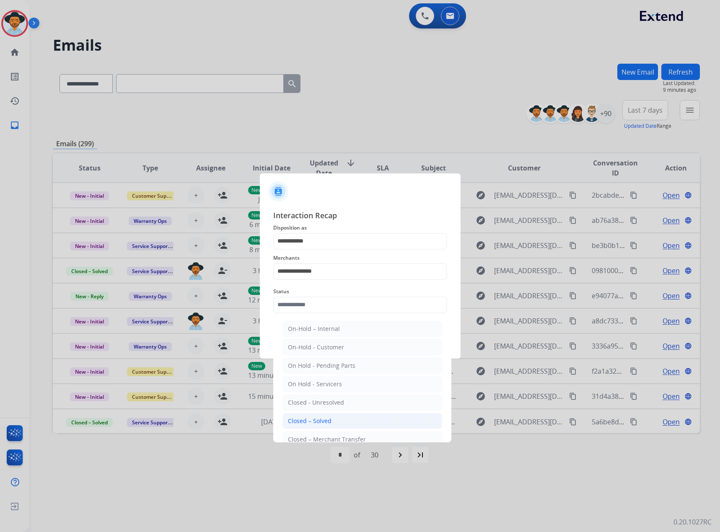
click at [322, 425] on div "Closed – Solved" at bounding box center [310, 421] width 44 height 8
type input "**********"
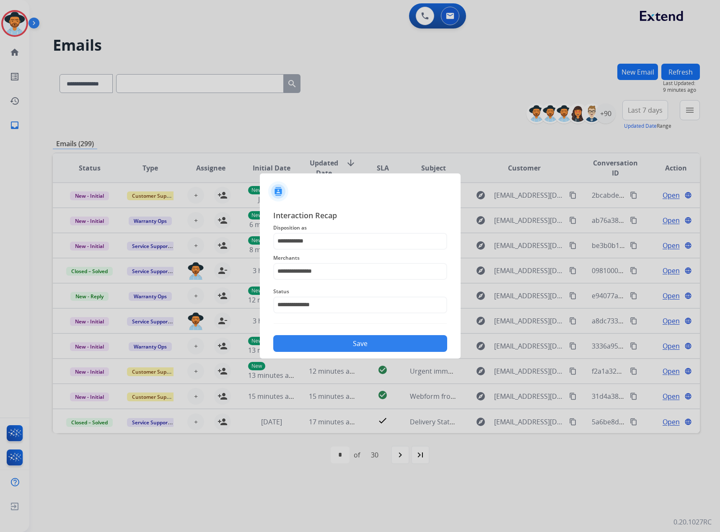
click at [324, 346] on button "Save" at bounding box center [360, 343] width 174 height 17
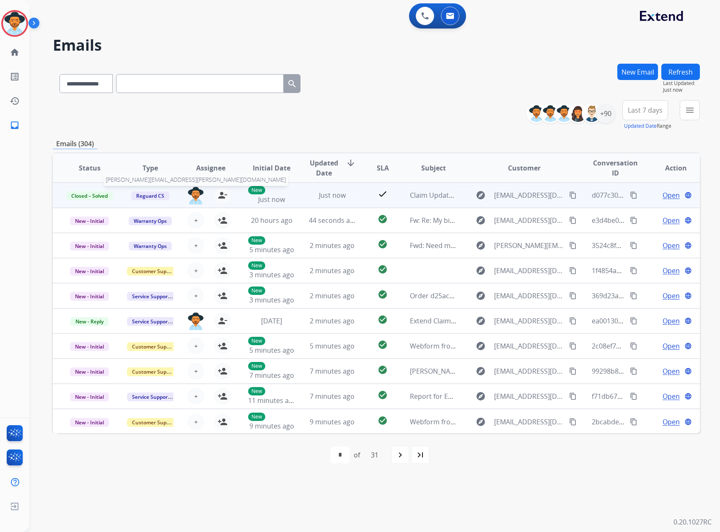
click at [196, 191] on img at bounding box center [195, 196] width 17 height 18
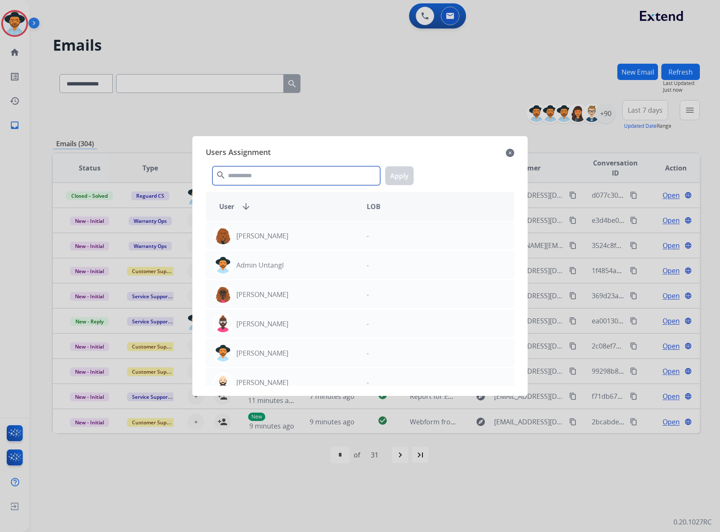
click at [271, 176] on input "text" at bounding box center [296, 175] width 168 height 19
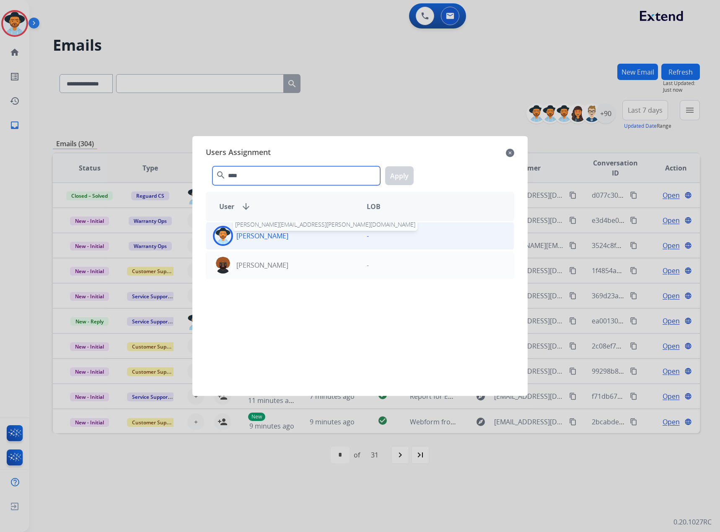
type input "****"
click at [258, 232] on p "[PERSON_NAME]" at bounding box center [262, 236] width 52 height 10
click at [397, 174] on button "Apply" at bounding box center [399, 175] width 28 height 19
